Goal: Book appointment/travel/reservation

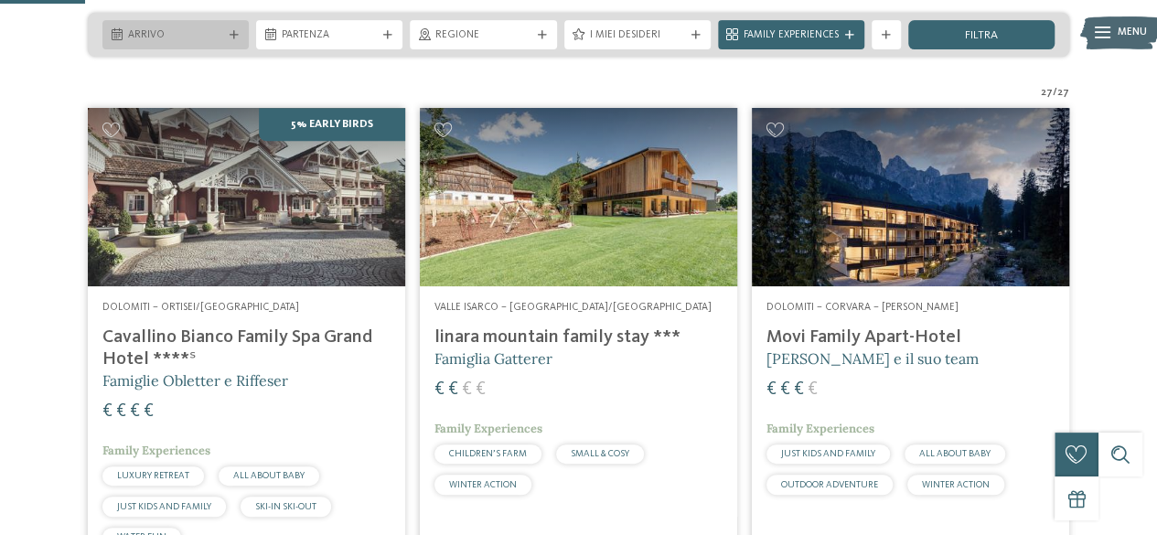
scroll to position [363, 0]
click at [234, 34] on icon at bounding box center [234, 35] width 9 height 9
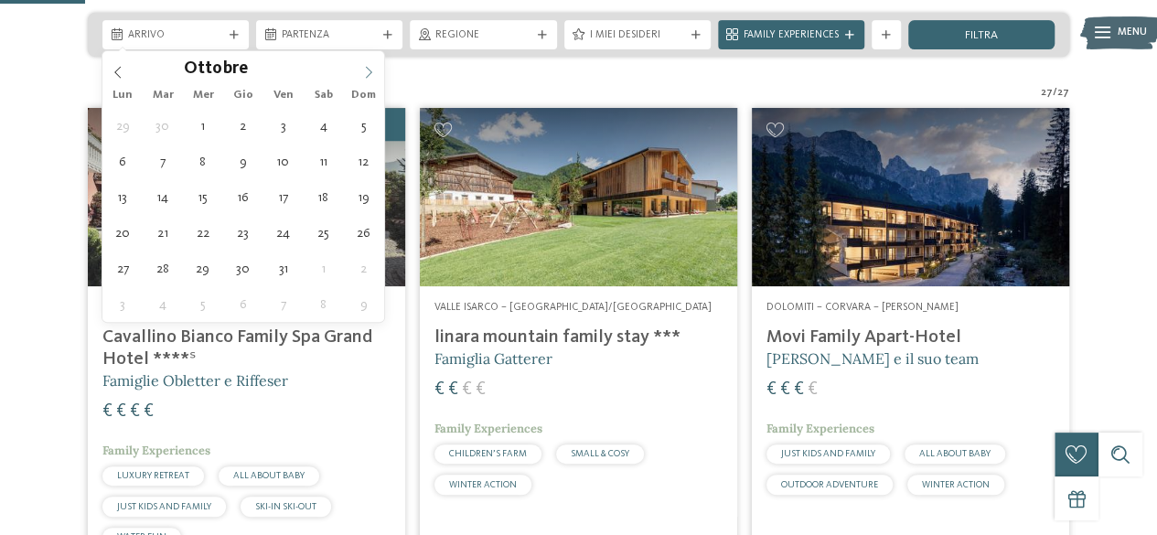
click at [371, 72] on icon at bounding box center [368, 72] width 13 height 13
type div "[DATE]"
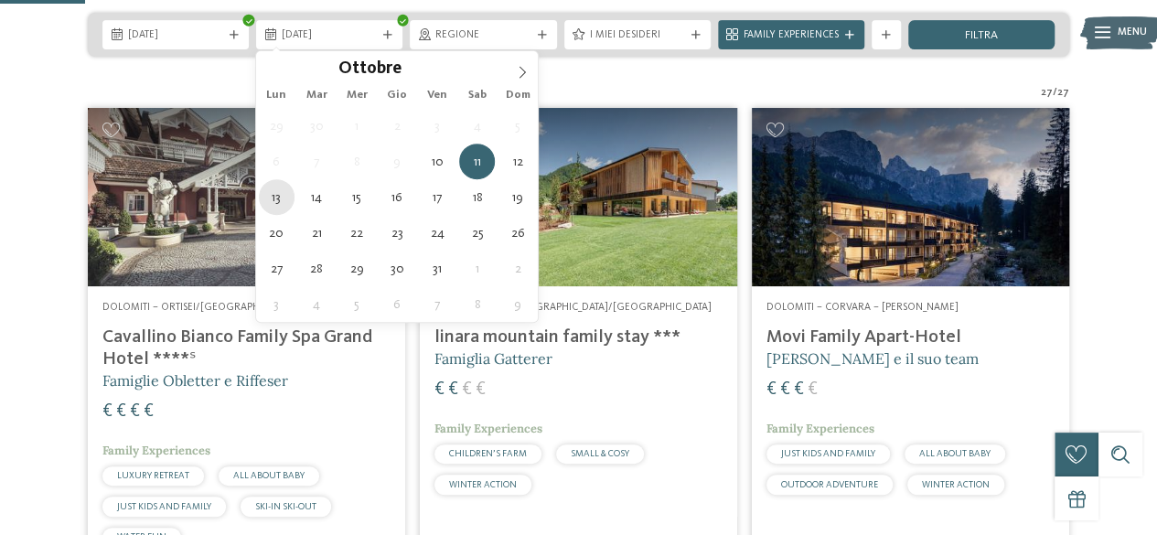
type div "[DATE]"
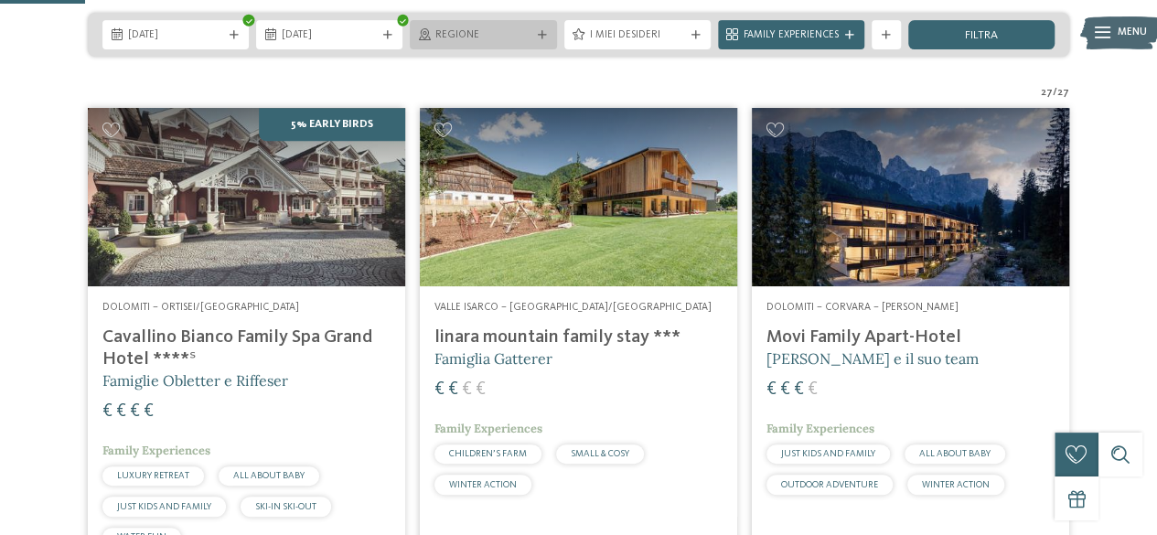
click at [507, 38] on span "Regione" at bounding box center [483, 35] width 95 height 15
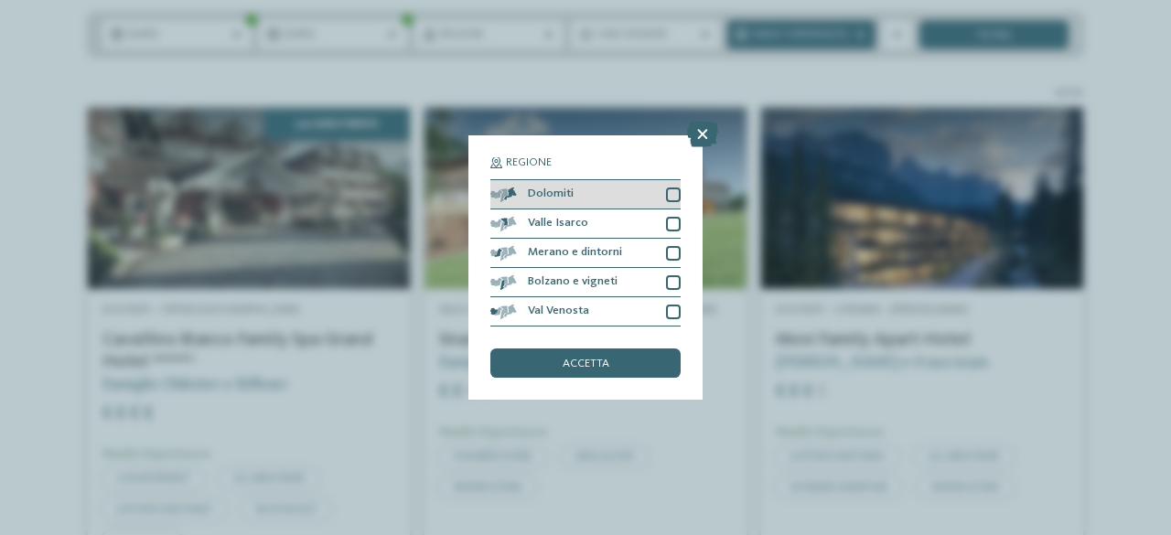
click at [674, 194] on div at bounding box center [673, 195] width 15 height 15
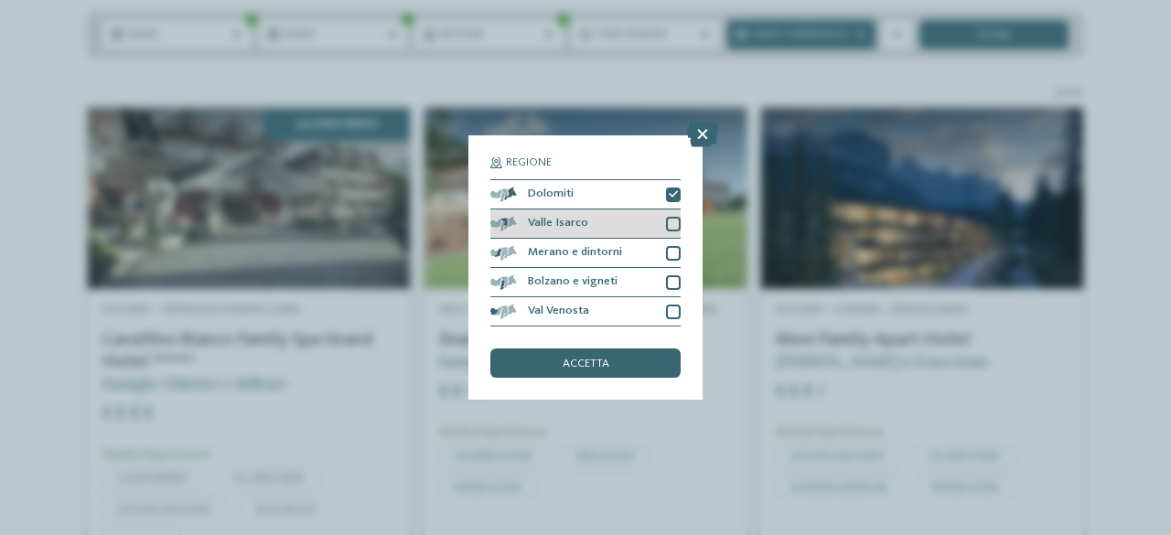
click at [672, 222] on div at bounding box center [673, 224] width 15 height 15
click at [674, 259] on div at bounding box center [673, 253] width 15 height 15
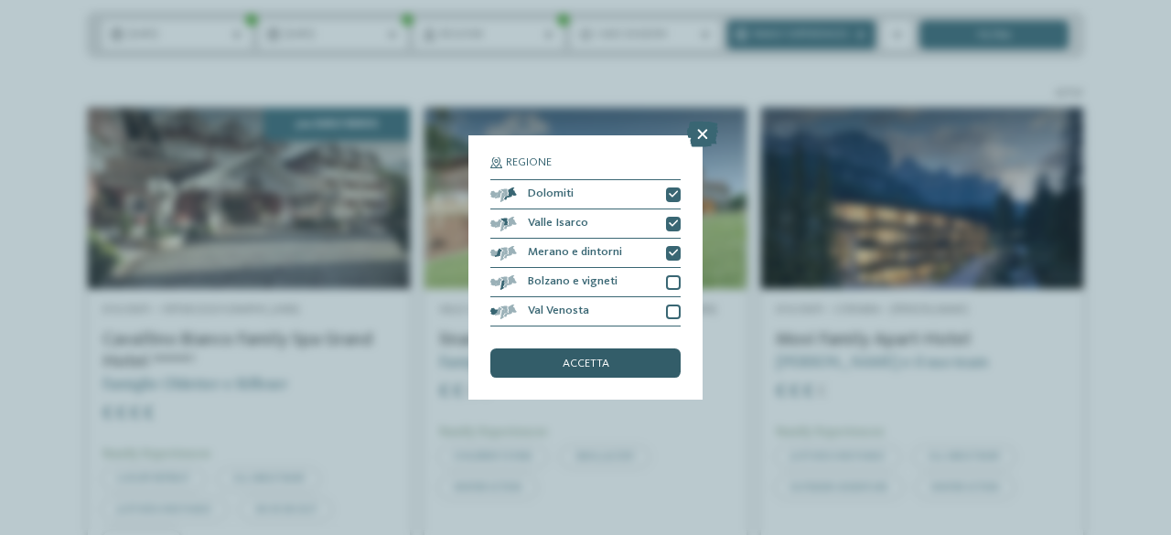
click at [638, 364] on div "accetta" at bounding box center [585, 363] width 190 height 29
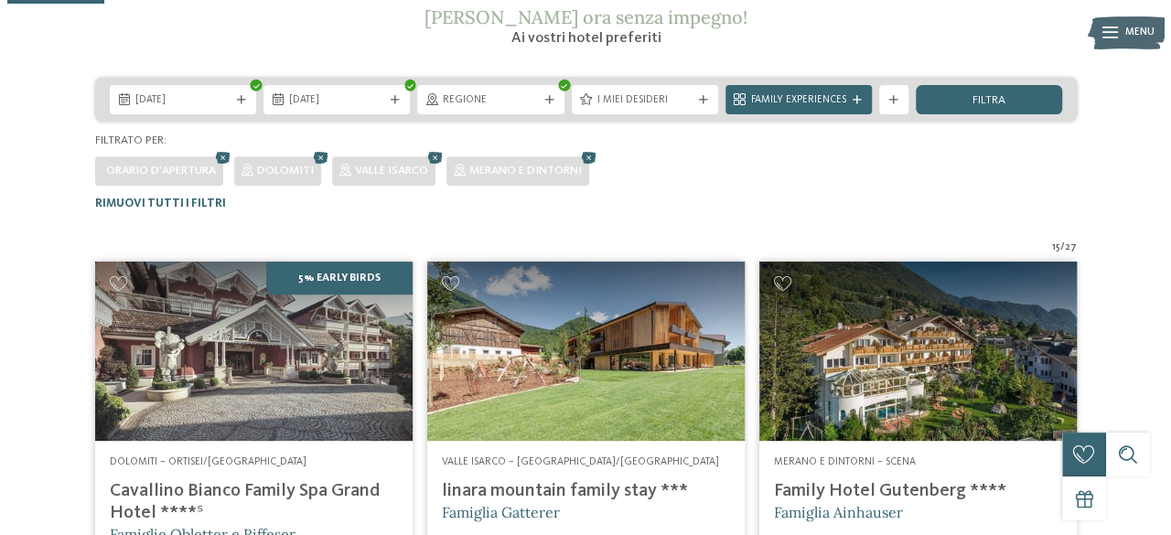
scroll to position [269, 0]
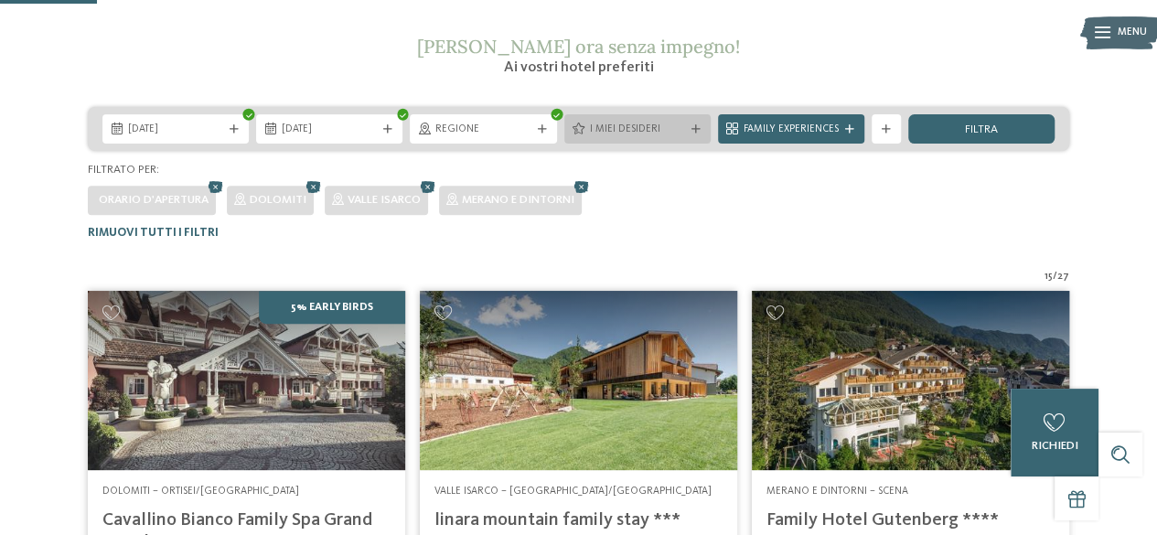
click at [683, 131] on span "I miei desideri" at bounding box center [637, 130] width 95 height 15
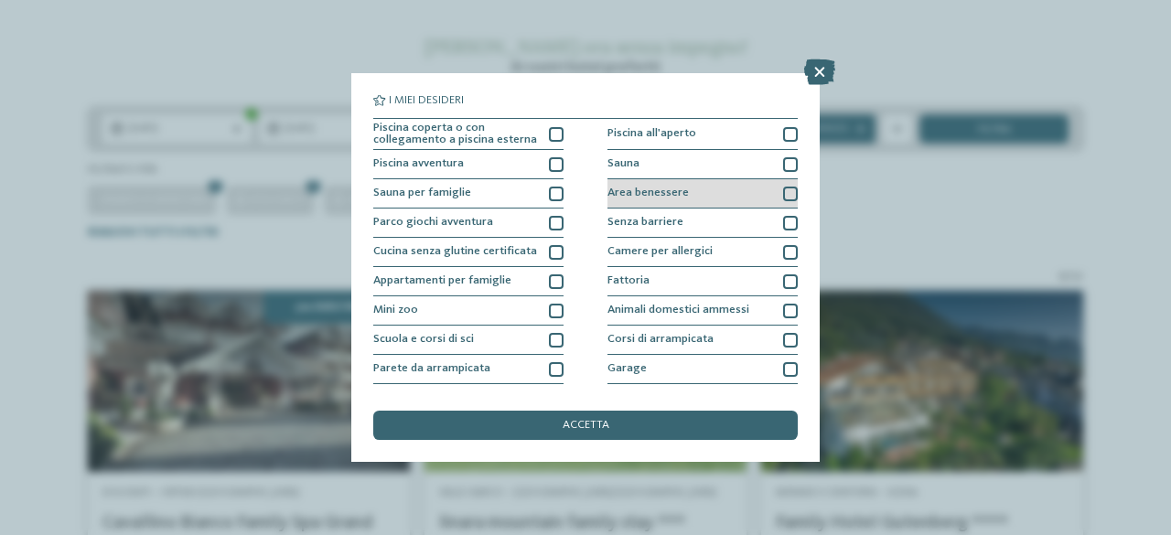
click at [783, 187] on div at bounding box center [790, 194] width 15 height 15
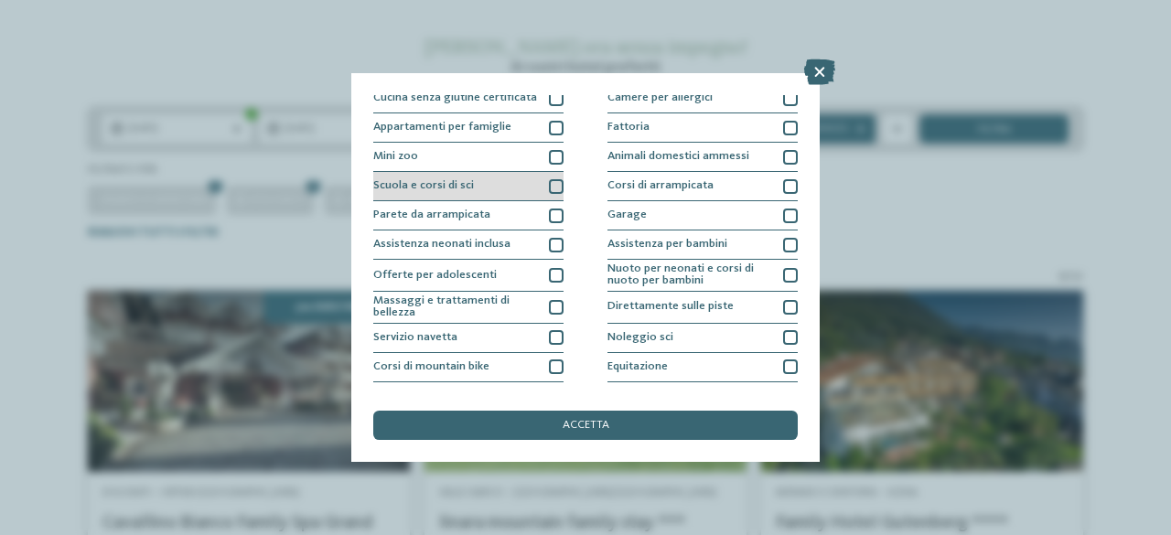
scroll to position [183, 0]
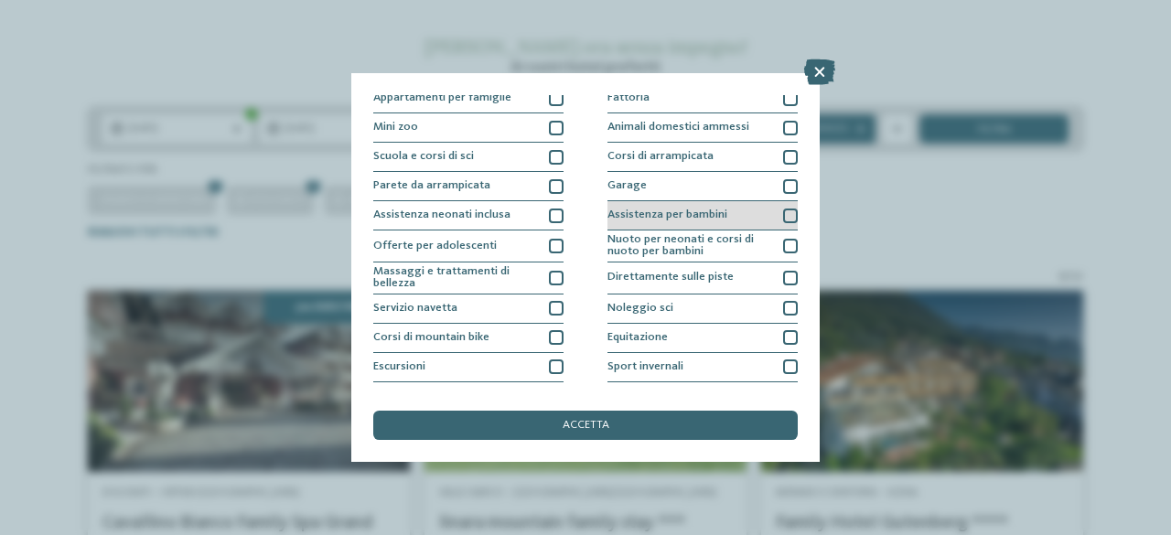
click at [640, 217] on span "Assistenza per bambini" at bounding box center [668, 216] width 120 height 12
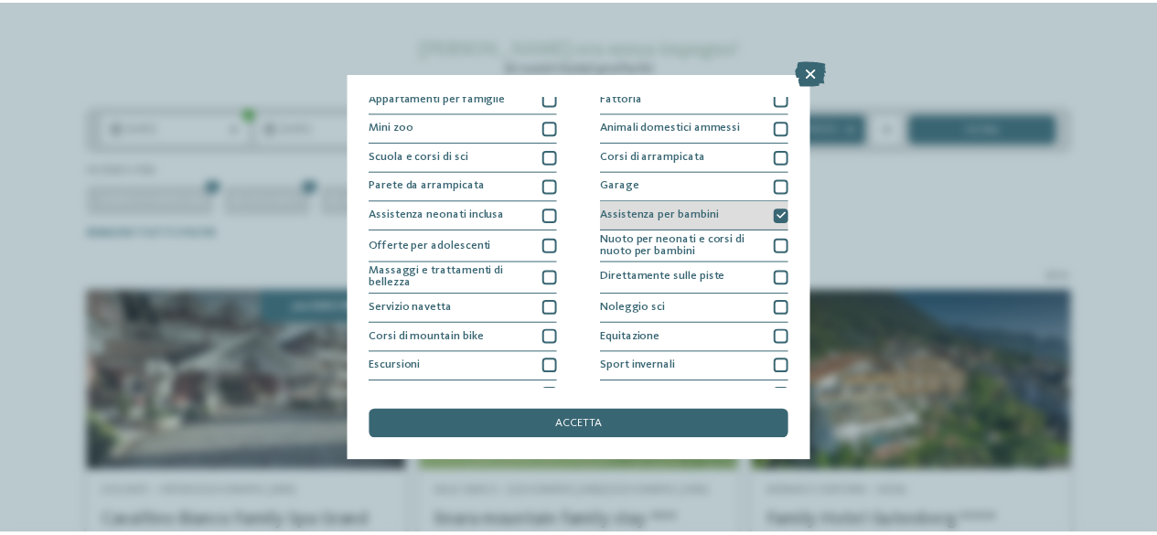
scroll to position [232, 0]
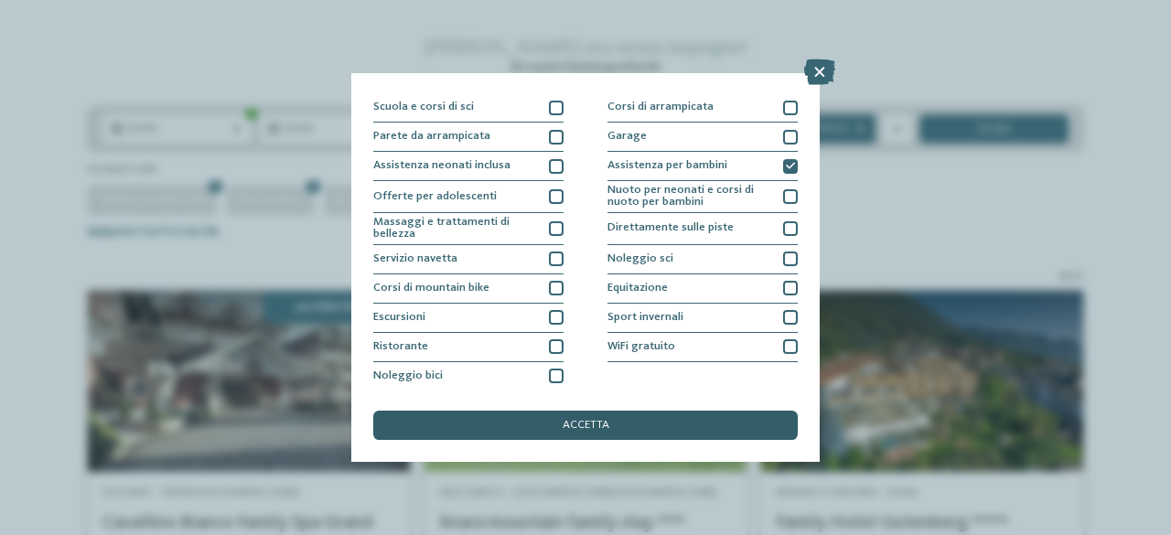
click at [640, 425] on div "accetta" at bounding box center [585, 425] width 425 height 29
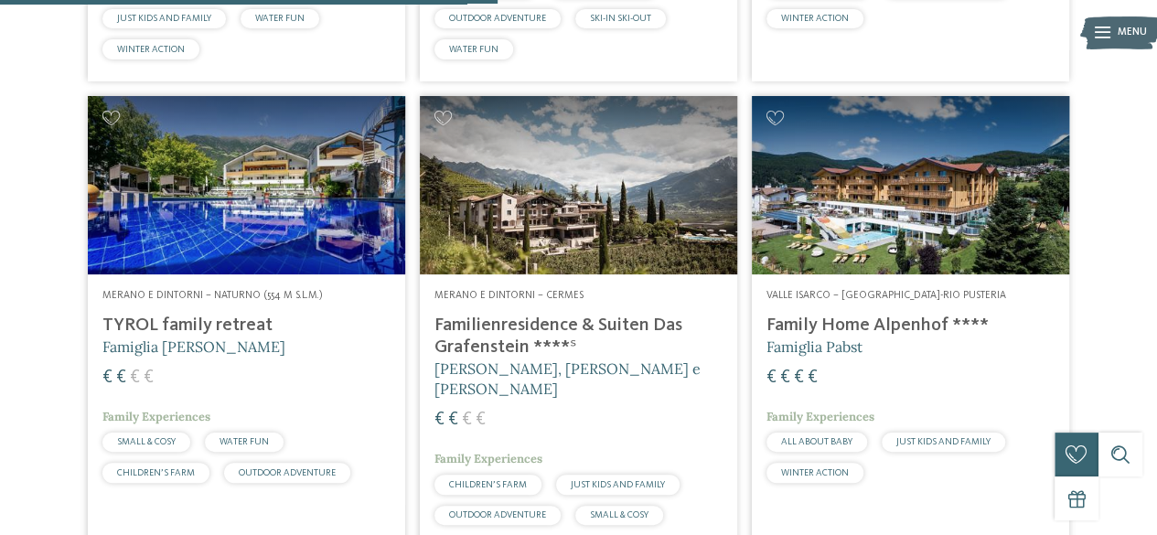
scroll to position [1367, 0]
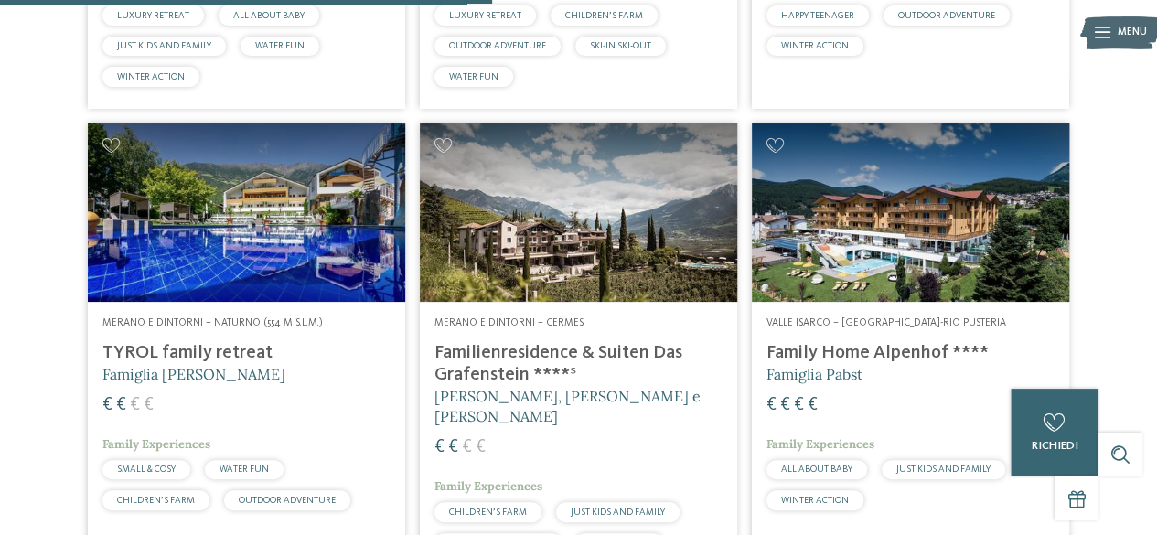
click at [528, 352] on h4 "Familienresidence & Suiten Das Grafenstein ****ˢ" at bounding box center [579, 364] width 288 height 44
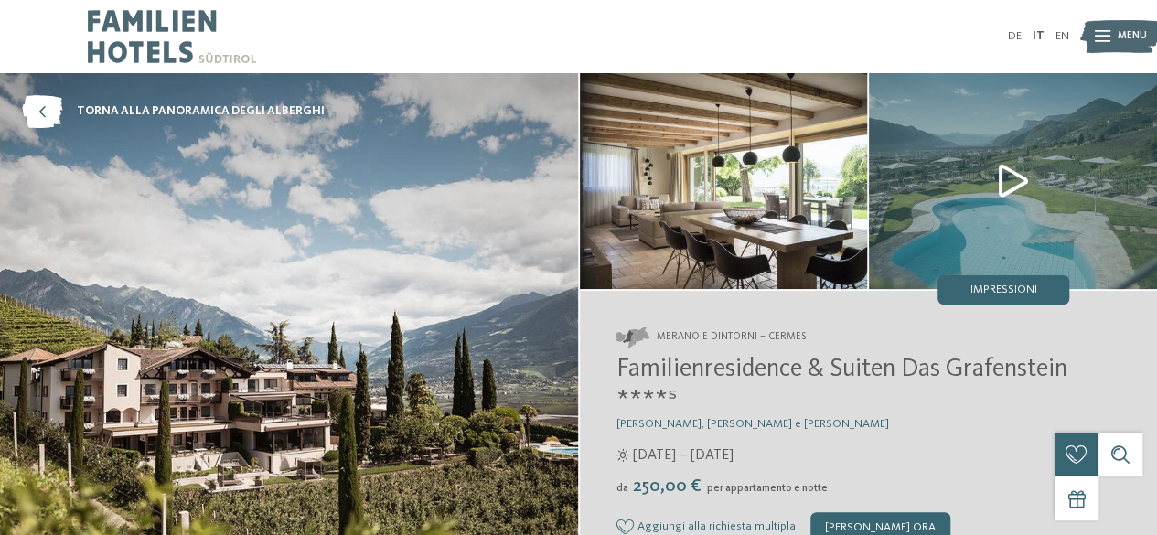
click at [1107, 32] on icon at bounding box center [1103, 37] width 16 height 12
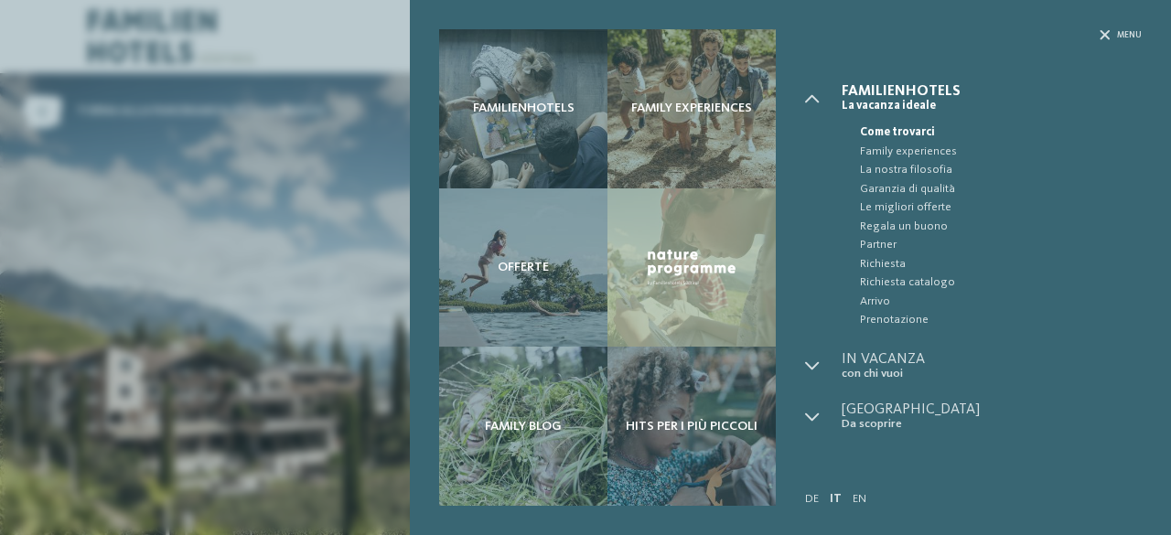
click at [309, 199] on div "Familienhotels Family experiences Offerte" at bounding box center [585, 267] width 1171 height 535
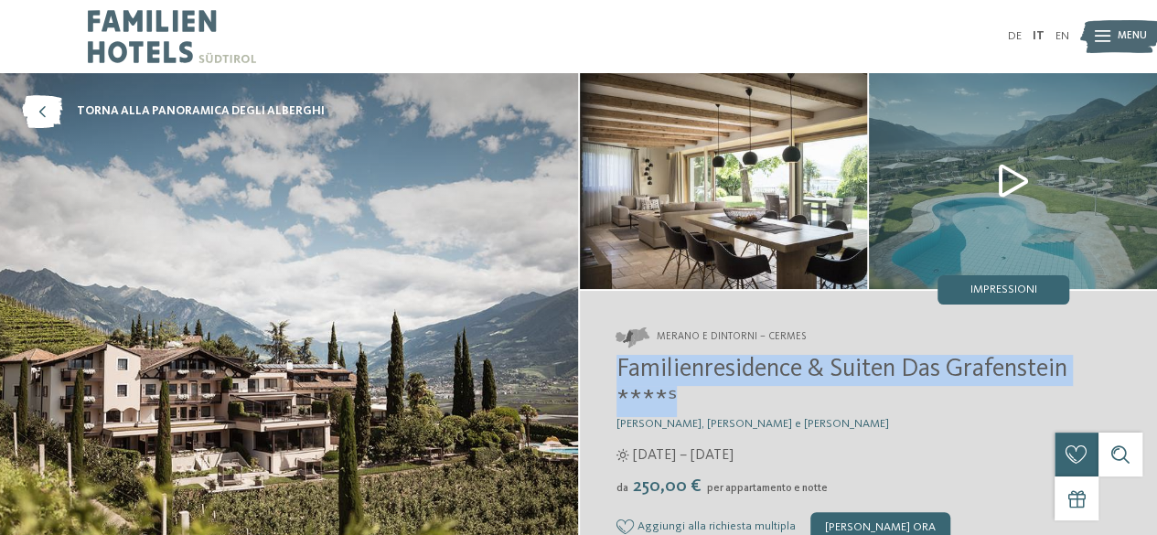
drag, startPoint x: 813, startPoint y: 399, endPoint x: 597, endPoint y: 366, distance: 219.3
click at [597, 368] on div "Merano e dintorni – Cermes Familienresidence & Suiten Das Grafenstein ****ˢ [PE…" at bounding box center [869, 434] width 578 height 287
copy span "Familienresidence & Suiten Das Grafenstein ****ˢ"
